Goal: Find specific page/section: Find specific page/section

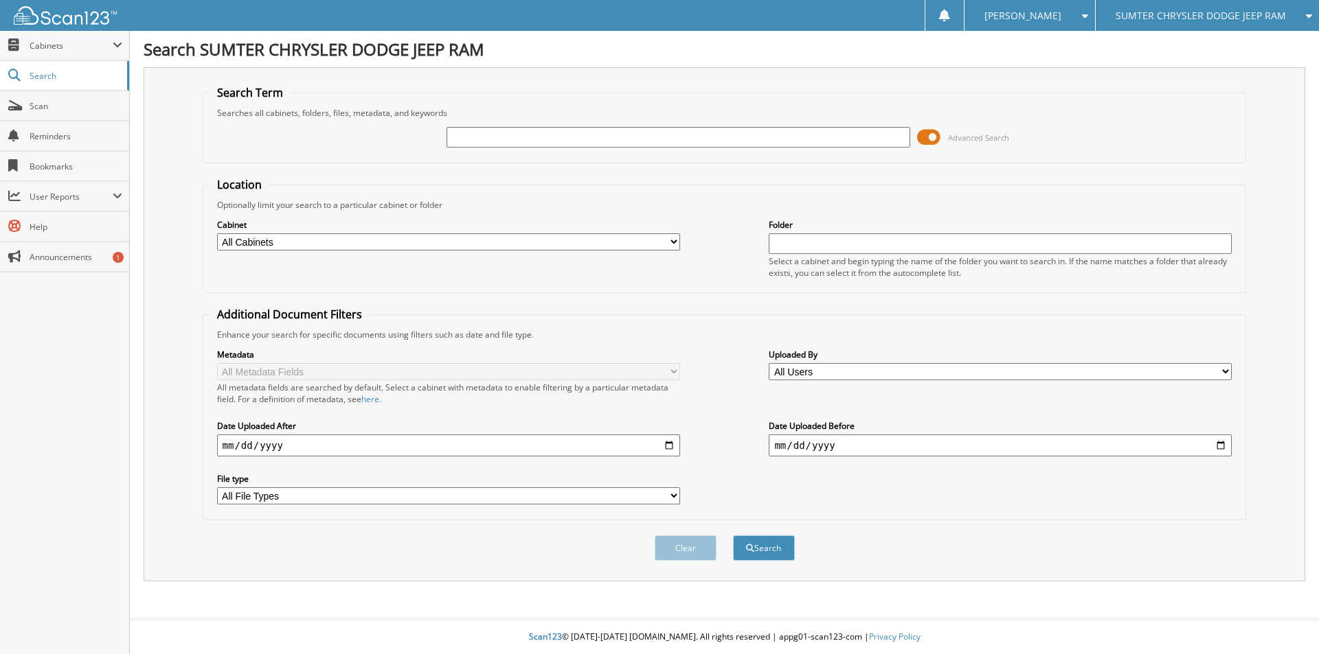
click at [659, 144] on input "text" at bounding box center [677, 137] width 463 height 21
type input "P2375"
click at [733, 536] on button "Search" at bounding box center [764, 548] width 62 height 25
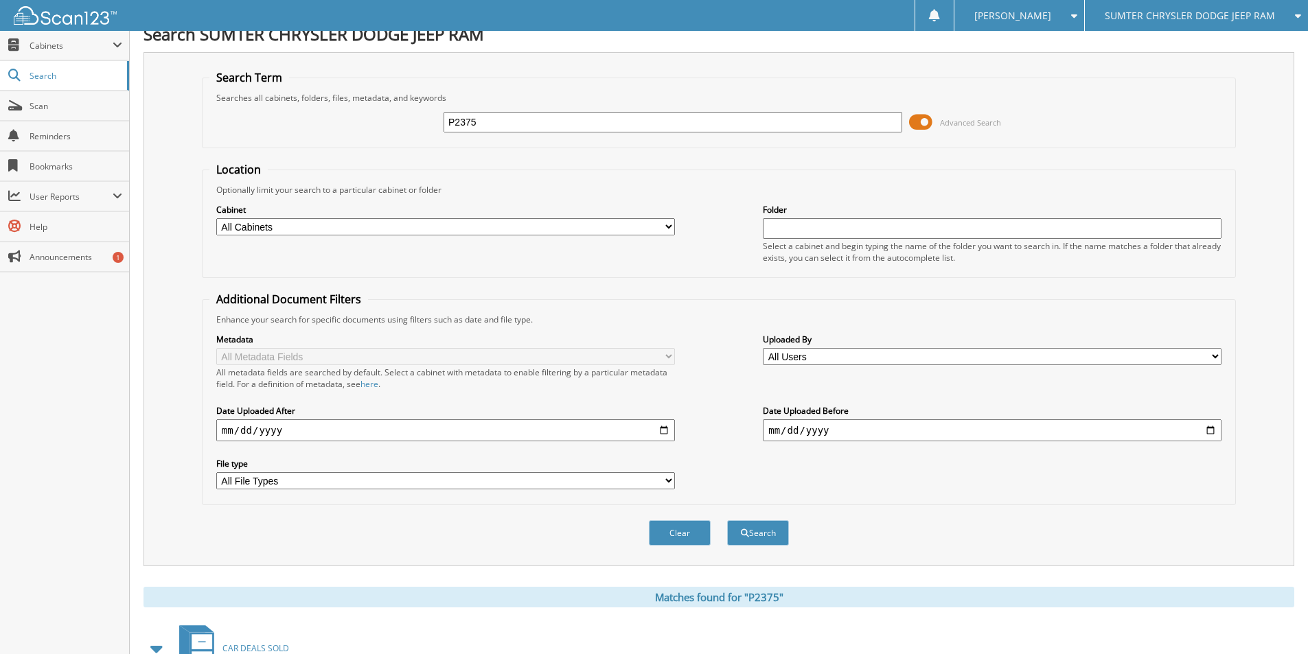
scroll to position [190, 0]
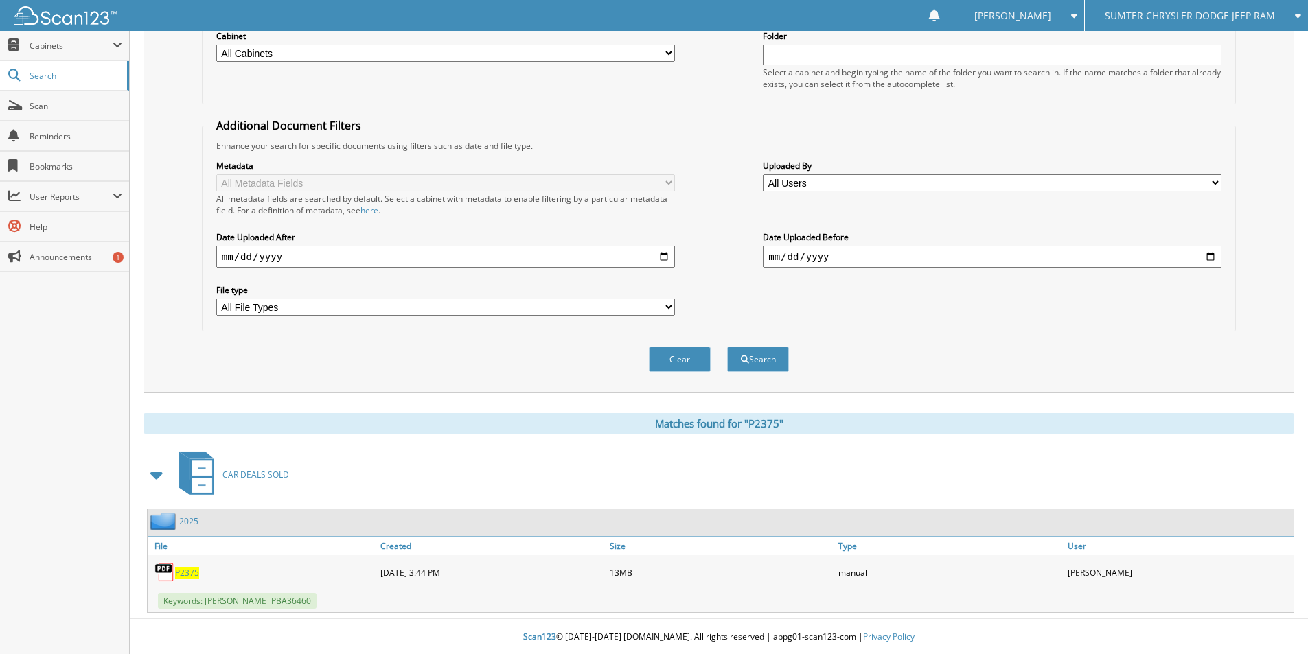
click at [183, 567] on link "P2375" at bounding box center [187, 573] width 24 height 12
